Goal: Information Seeking & Learning: Learn about a topic

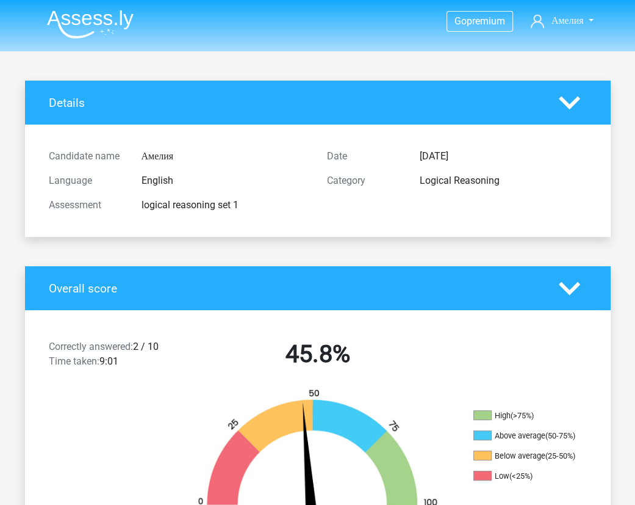
click at [586, 95] on div at bounding box center [573, 102] width 46 height 21
click at [564, 97] on icon at bounding box center [569, 102] width 21 height 21
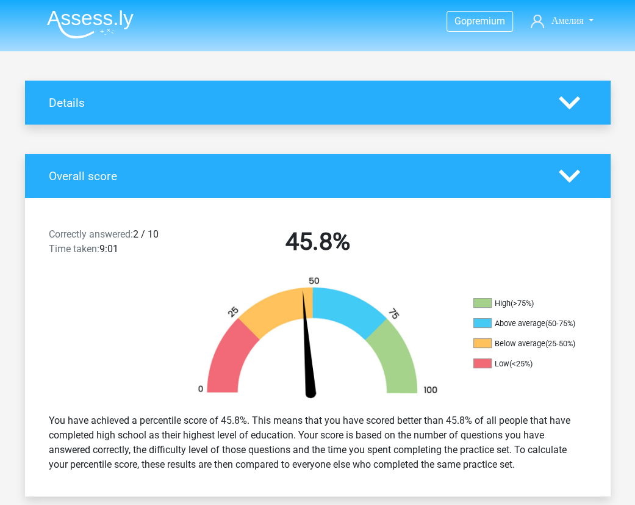
drag, startPoint x: 124, startPoint y: 8, endPoint x: 115, endPoint y: 14, distance: 11.0
click at [115, 14] on li at bounding box center [85, 22] width 96 height 34
click at [176, 15] on nav "Go premium [GEOGRAPHIC_DATA] [EMAIL_ADDRESS][DOMAIN_NAME]" at bounding box center [317, 22] width 561 height 40
click at [117, 18] on img at bounding box center [90, 24] width 87 height 29
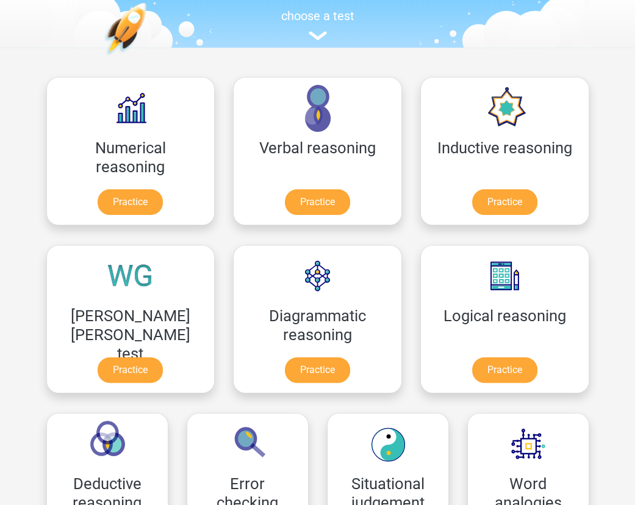
scroll to position [142, 0]
